Goal: Check status: Check status

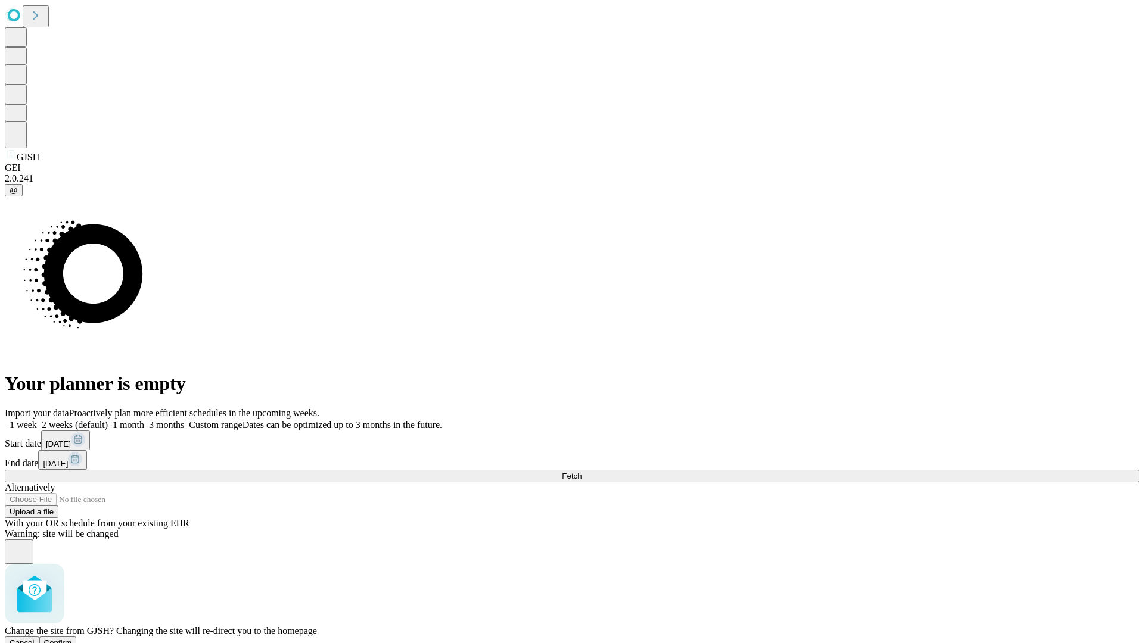
click at [72, 639] on span "Confirm" at bounding box center [58, 643] width 28 height 9
click at [37, 420] on label "1 week" at bounding box center [21, 425] width 32 height 10
click at [581, 472] on span "Fetch" at bounding box center [572, 476] width 20 height 9
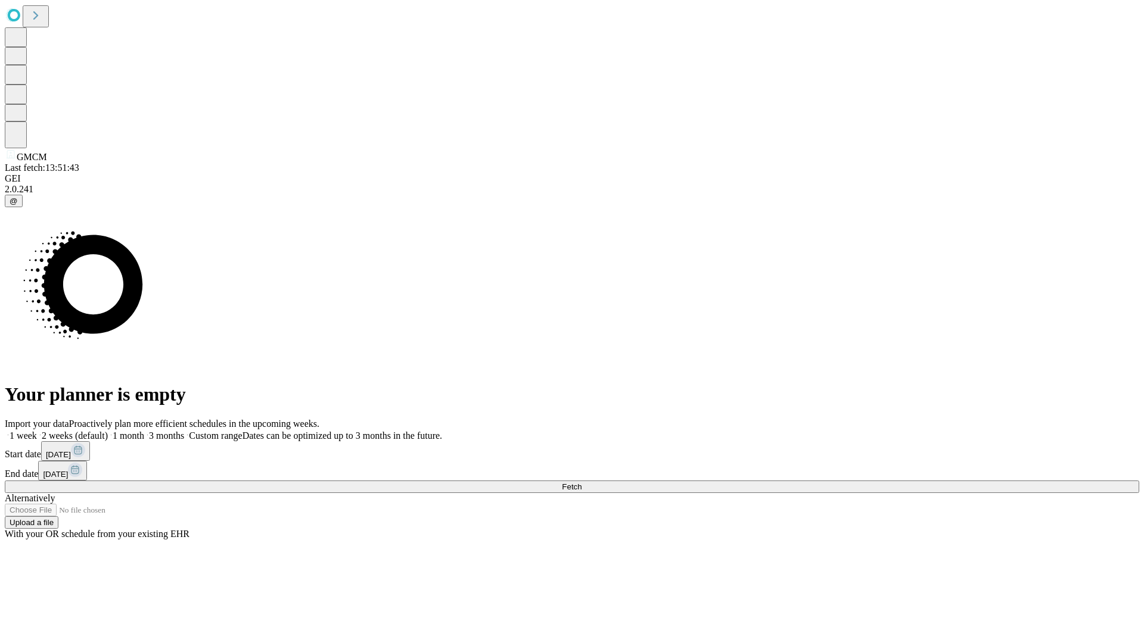
click at [37, 431] on label "1 week" at bounding box center [21, 436] width 32 height 10
click at [581, 482] on span "Fetch" at bounding box center [572, 486] width 20 height 9
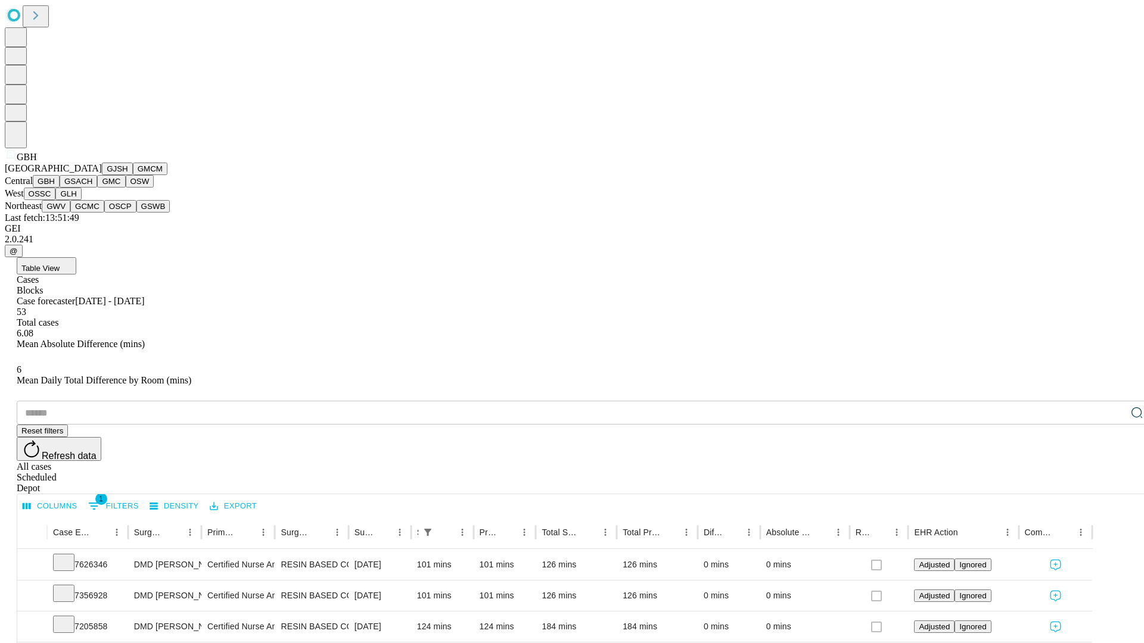
click at [92, 188] on button "GSACH" at bounding box center [79, 181] width 38 height 13
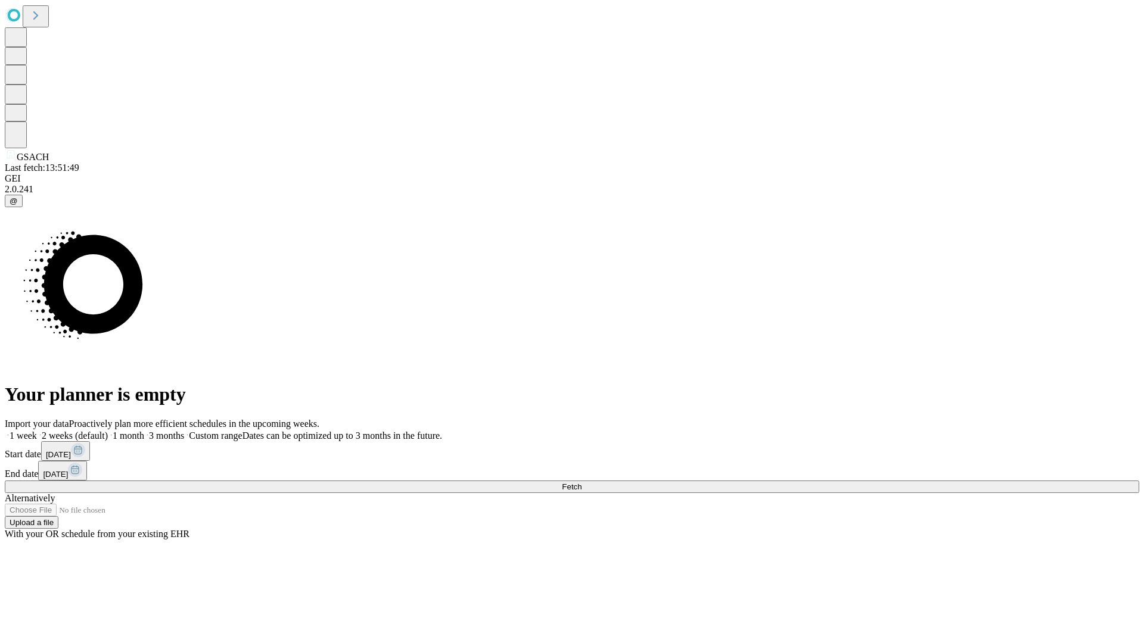
click at [581, 482] on span "Fetch" at bounding box center [572, 486] width 20 height 9
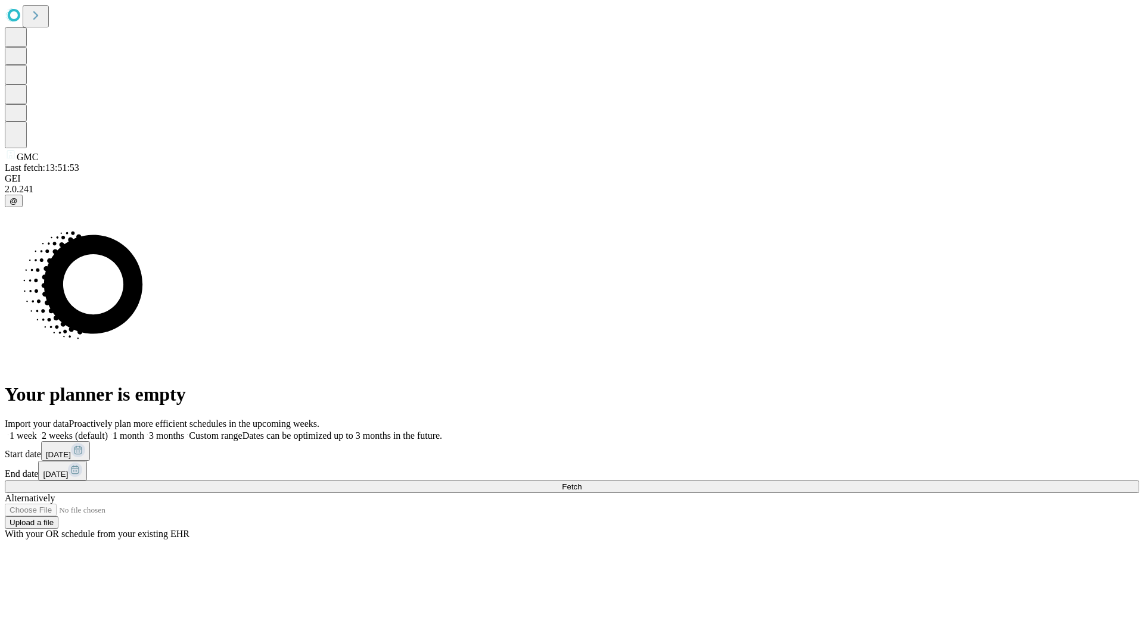
click at [37, 431] on label "1 week" at bounding box center [21, 436] width 32 height 10
click at [581, 482] on span "Fetch" at bounding box center [572, 486] width 20 height 9
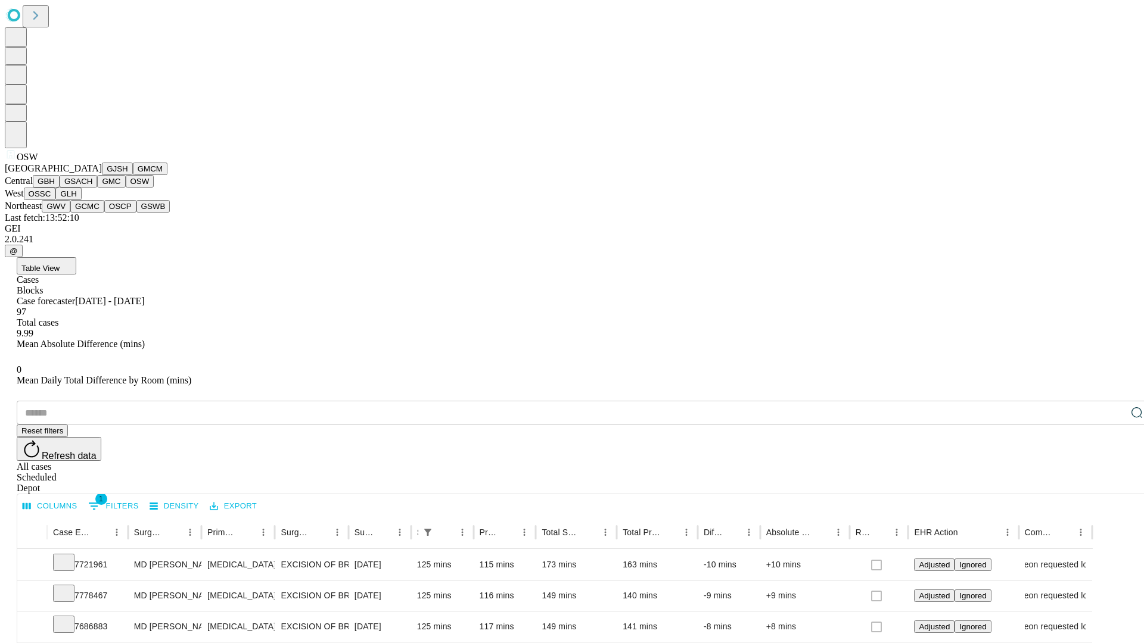
click at [56, 200] on button "OSSC" at bounding box center [40, 194] width 32 height 13
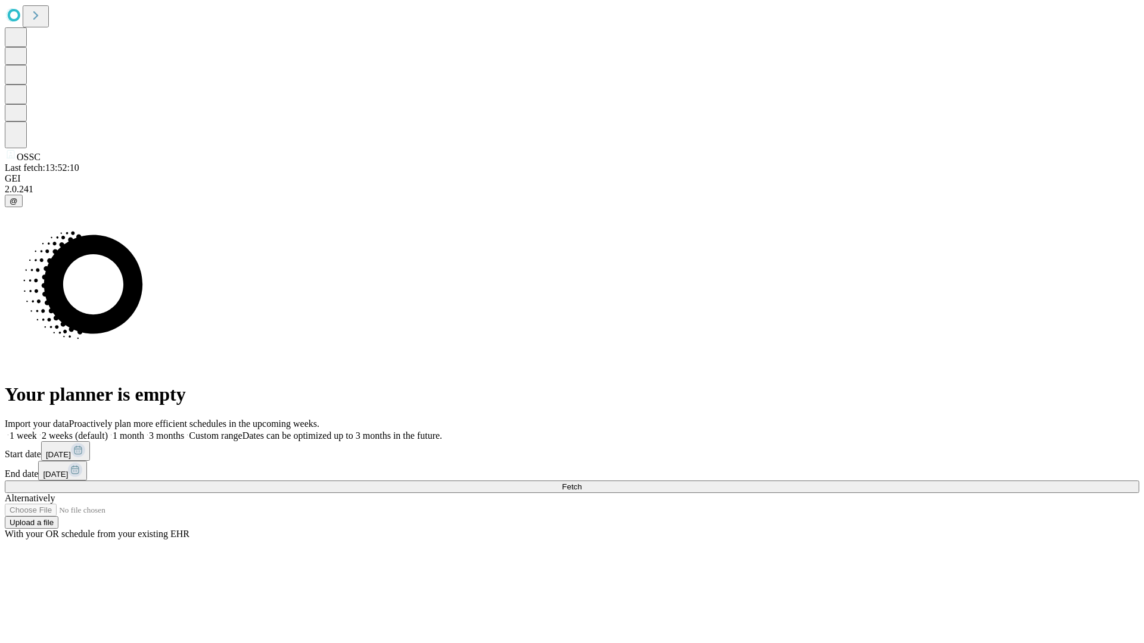
click at [37, 431] on label "1 week" at bounding box center [21, 436] width 32 height 10
click at [581, 482] on span "Fetch" at bounding box center [572, 486] width 20 height 9
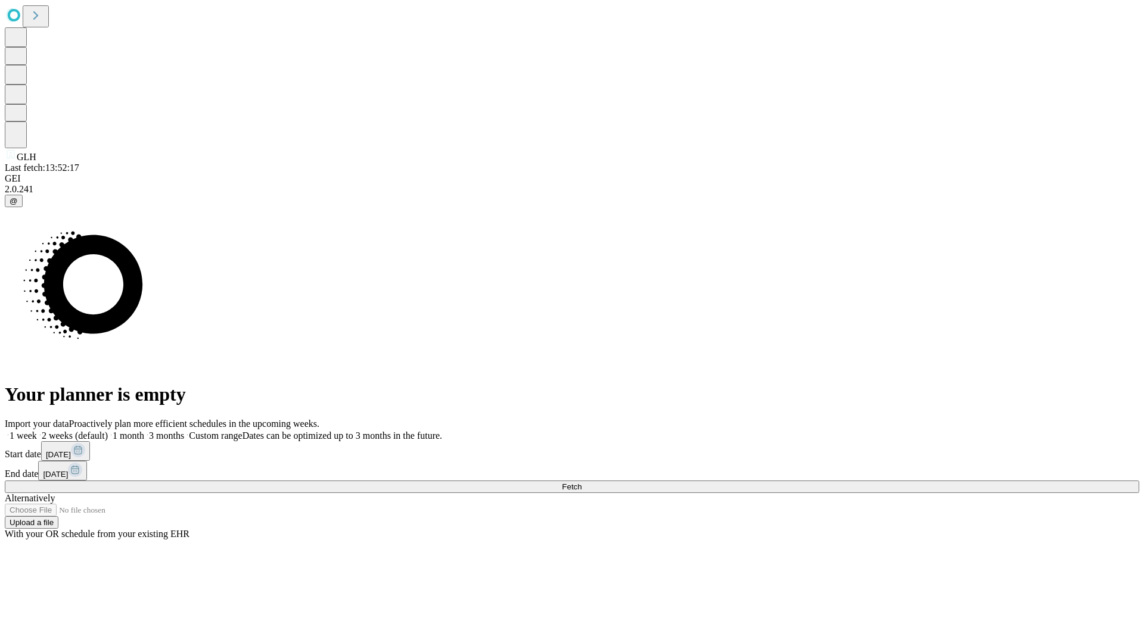
click at [581, 482] on span "Fetch" at bounding box center [572, 486] width 20 height 9
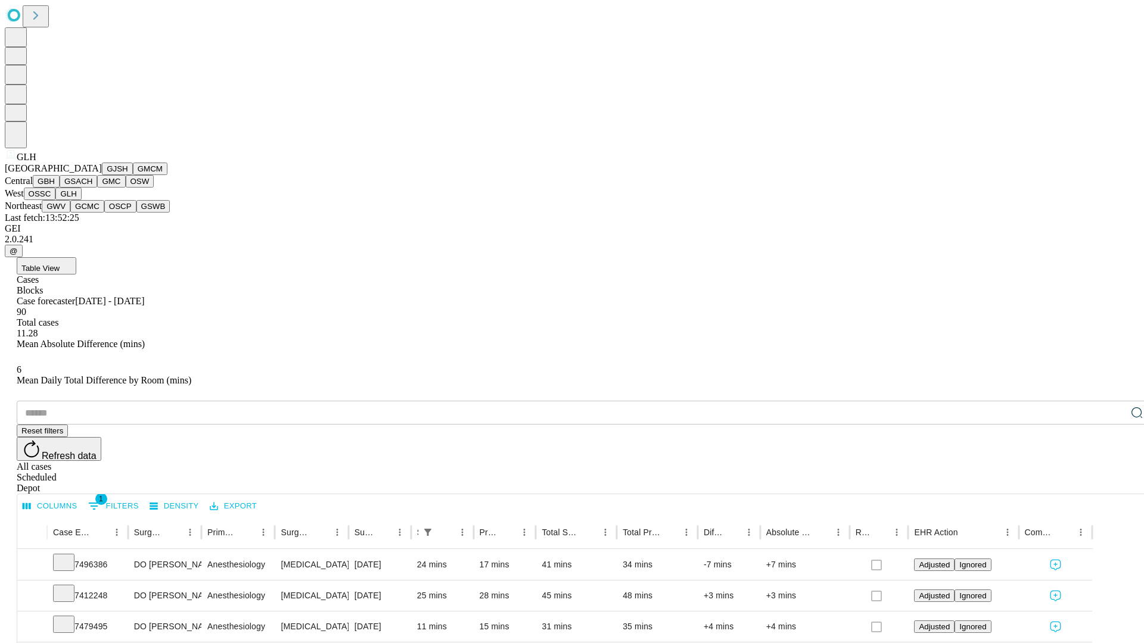
click at [70, 213] on button "GWV" at bounding box center [56, 206] width 29 height 13
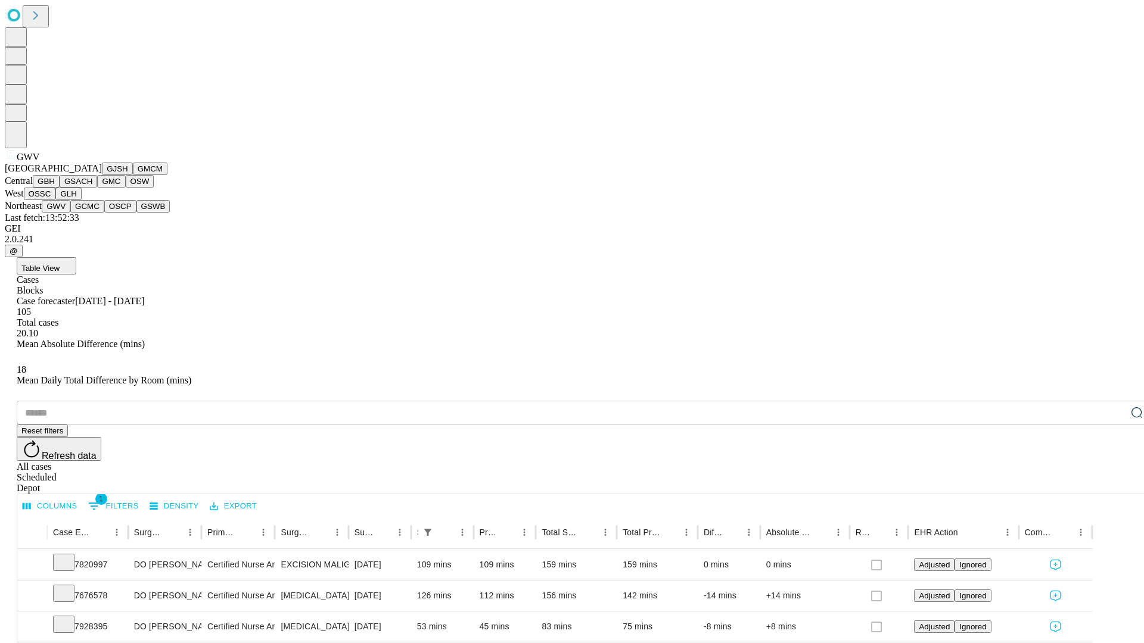
click at [92, 213] on button "GCMC" at bounding box center [87, 206] width 34 height 13
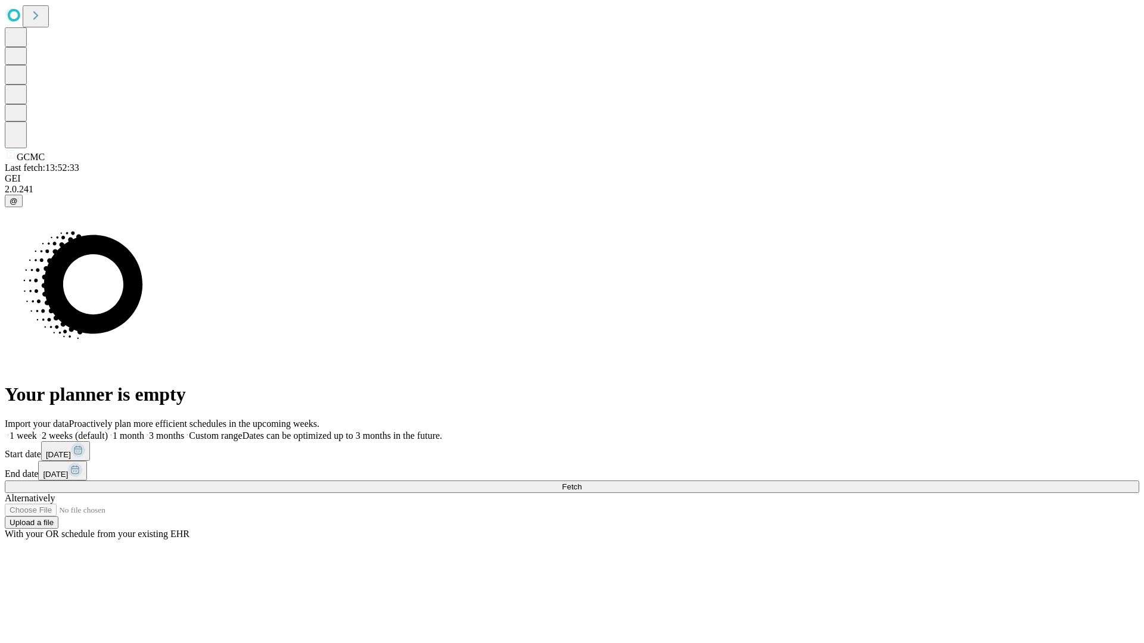
click at [581, 482] on span "Fetch" at bounding box center [572, 486] width 20 height 9
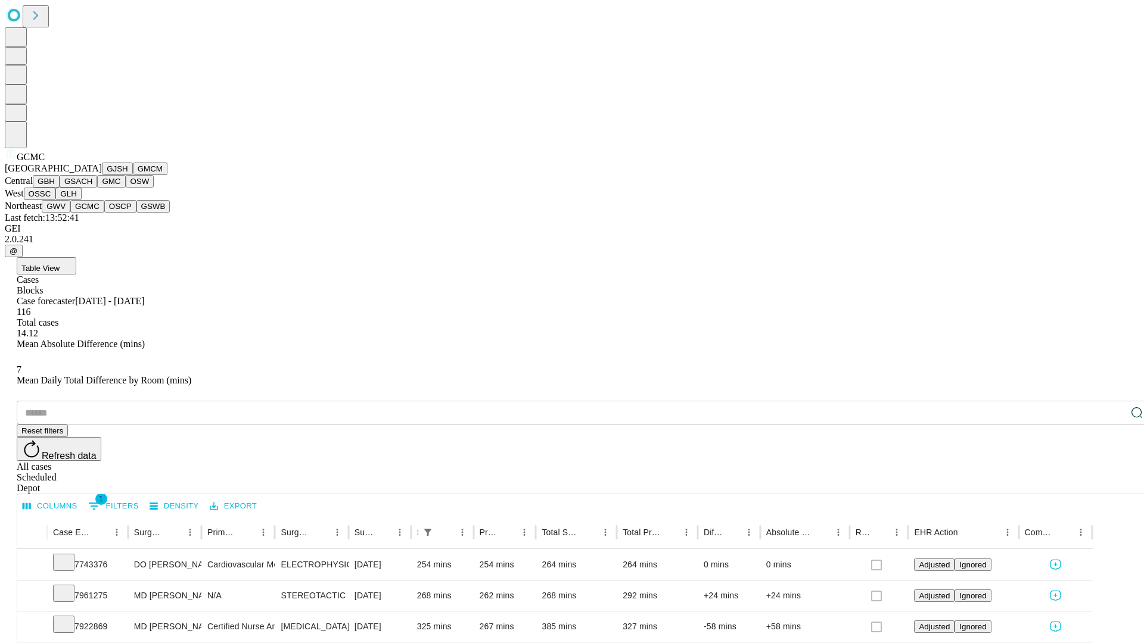
click at [104, 213] on button "OSCP" at bounding box center [120, 206] width 32 height 13
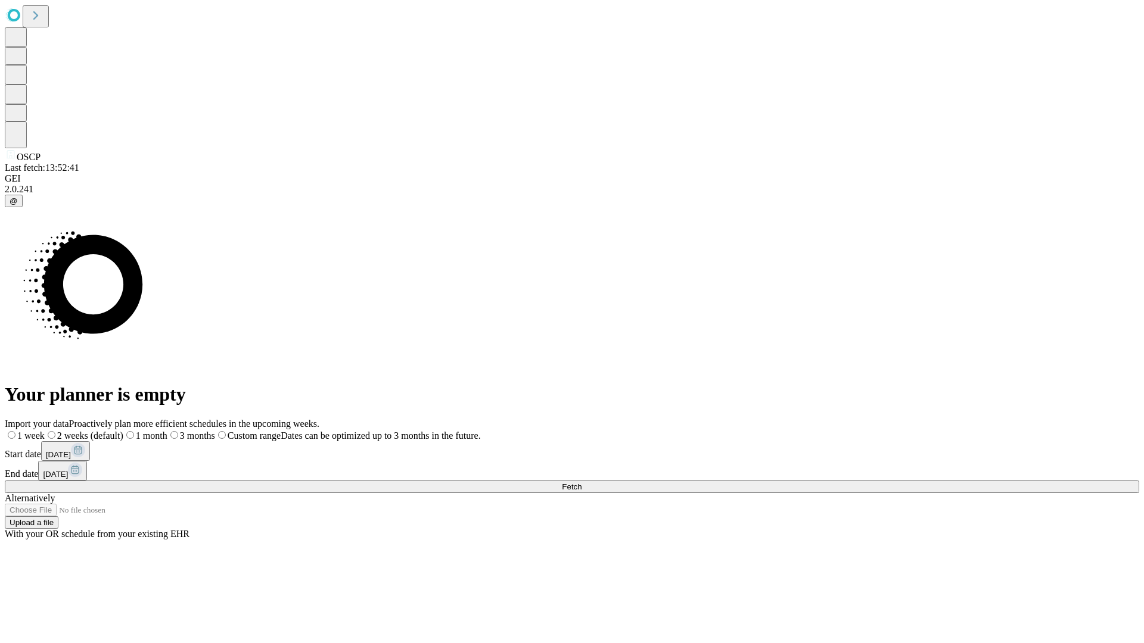
click at [45, 431] on label "1 week" at bounding box center [25, 436] width 40 height 10
click at [581, 482] on span "Fetch" at bounding box center [572, 486] width 20 height 9
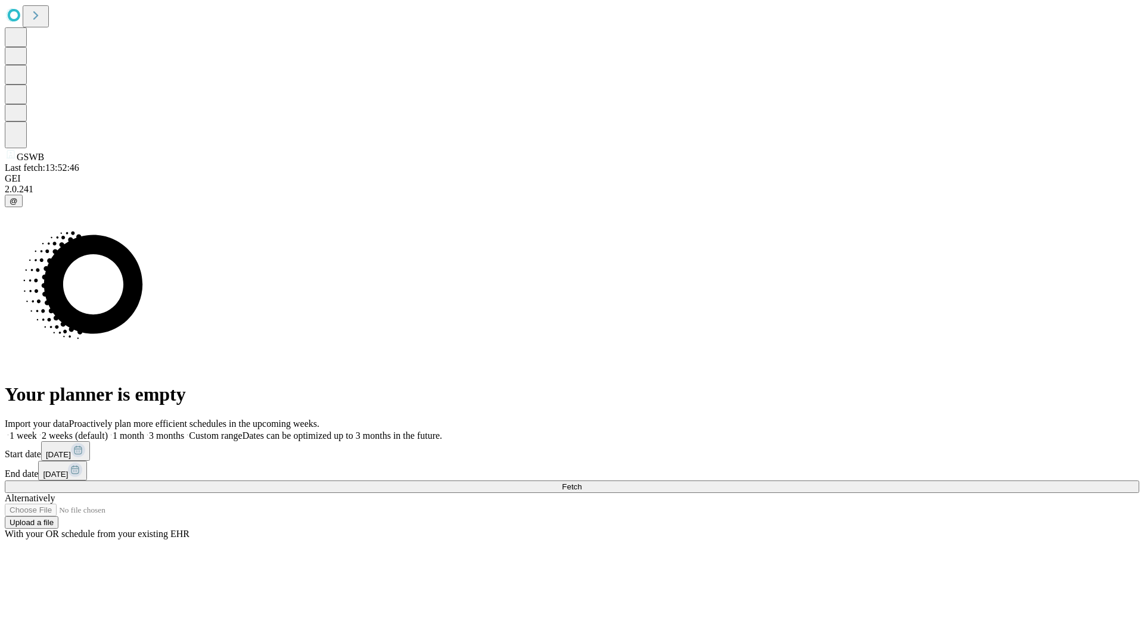
click at [581, 482] on span "Fetch" at bounding box center [572, 486] width 20 height 9
